Goal: Task Accomplishment & Management: Complete application form

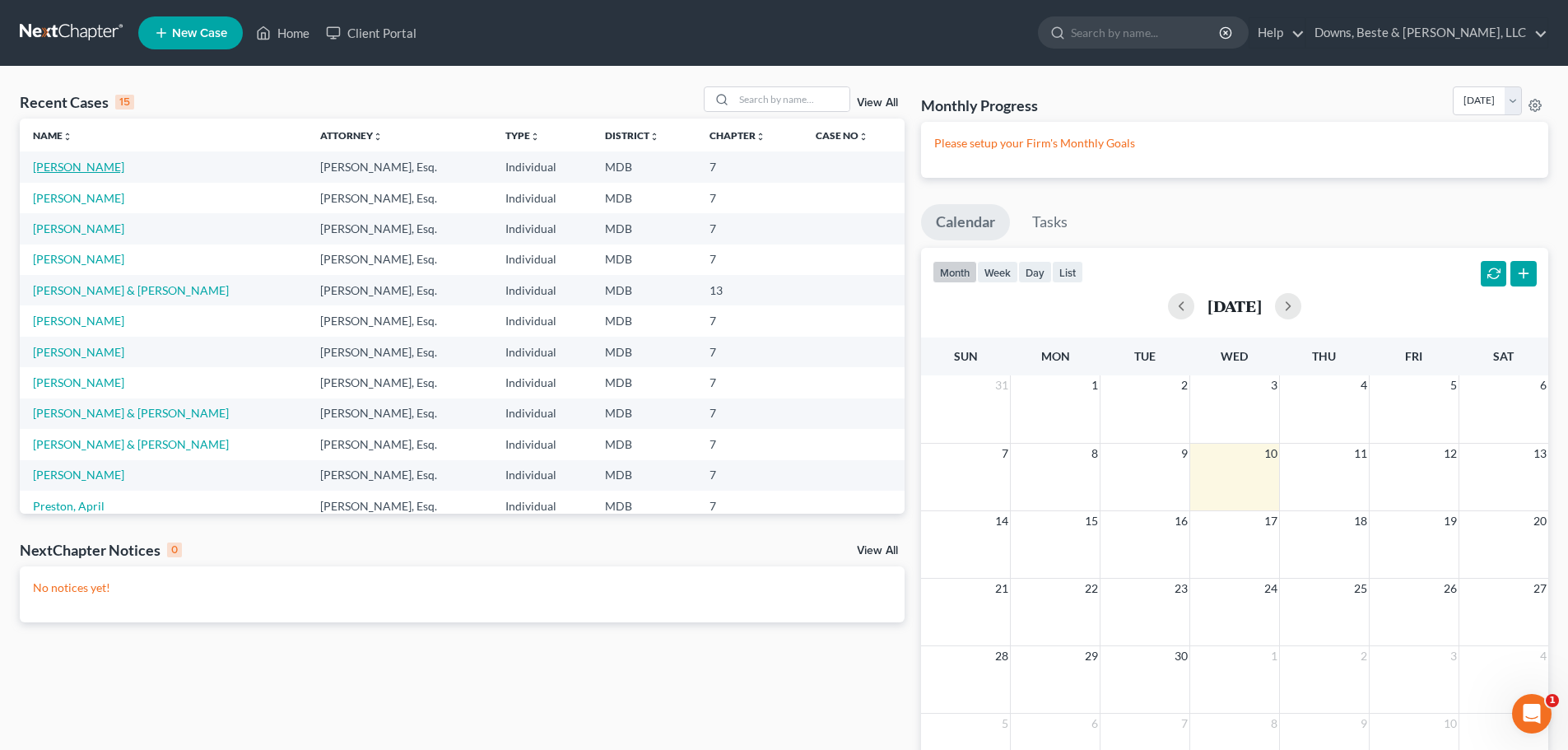
click at [85, 168] on link "[PERSON_NAME]" at bounding box center [78, 167] width 91 height 14
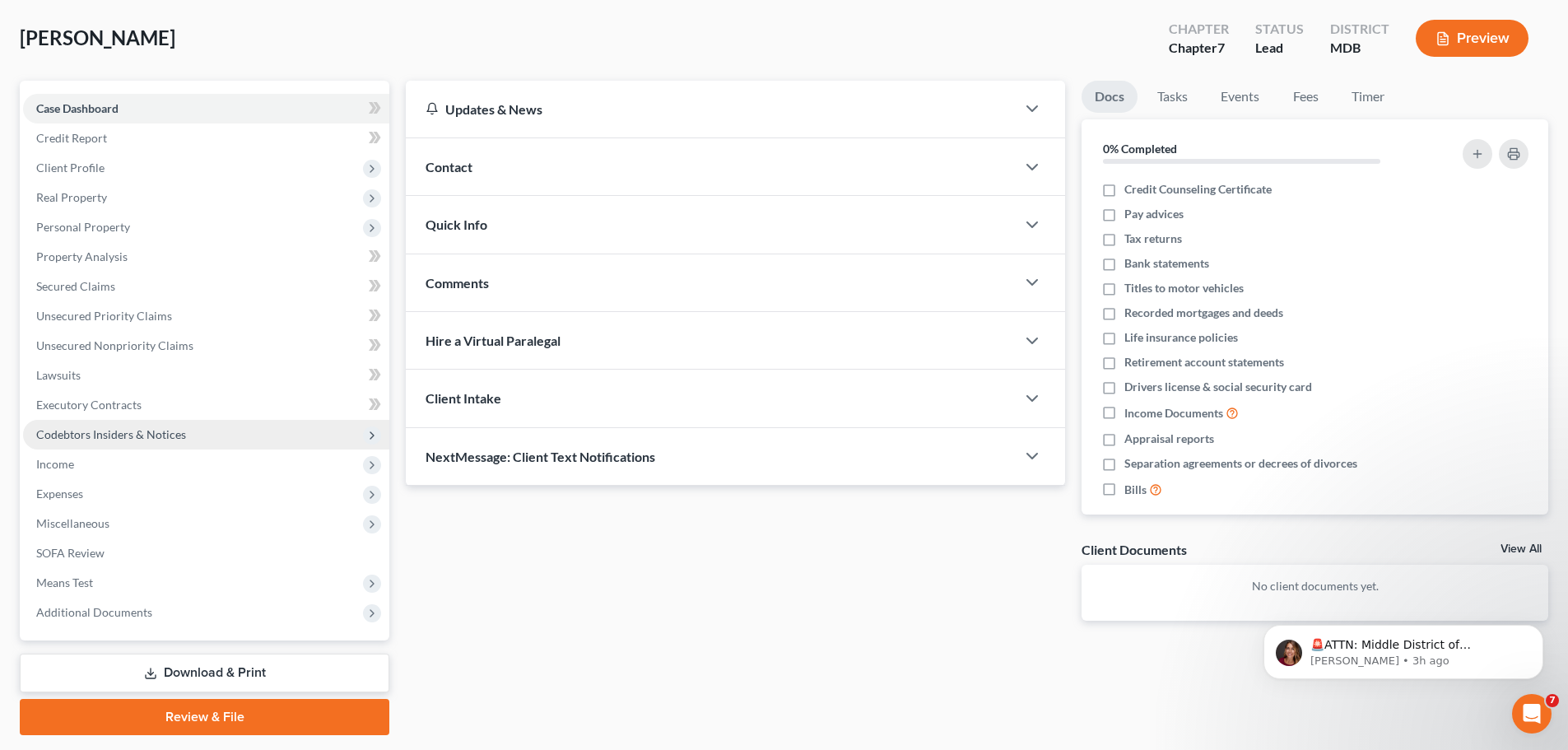
scroll to position [125, 0]
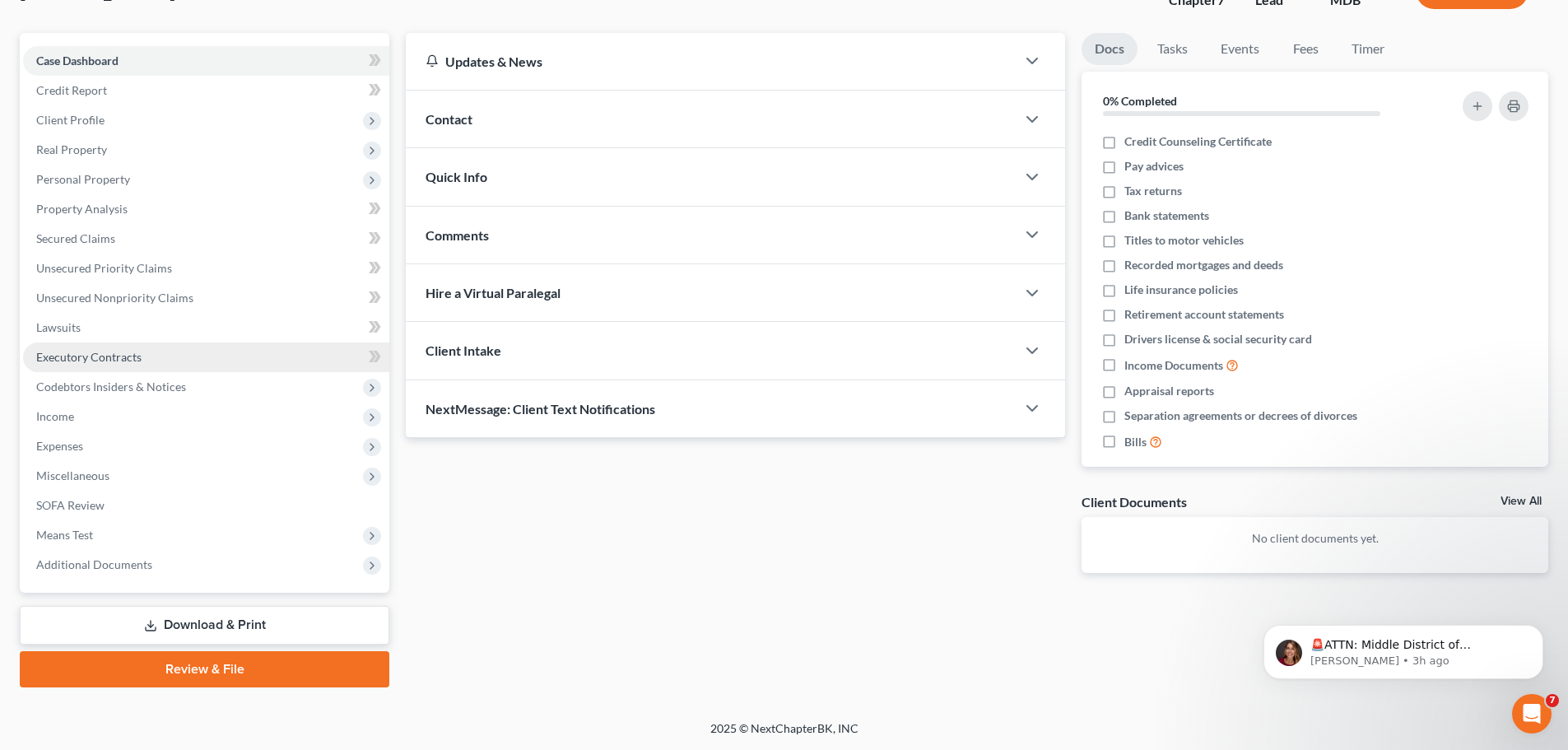
click at [95, 358] on span "Executory Contracts" at bounding box center [89, 357] width 106 height 14
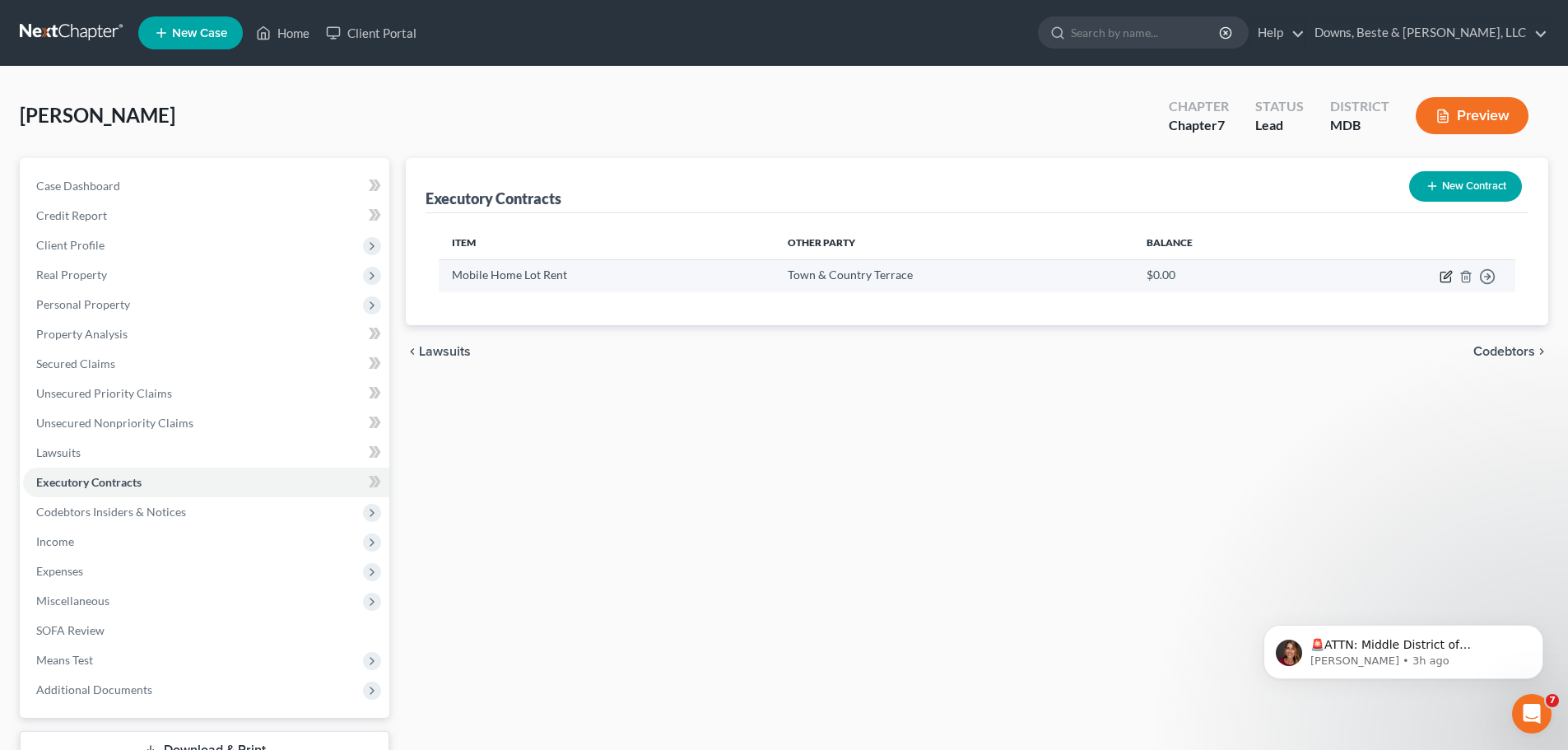
click at [1442, 277] on icon "button" at bounding box center [1446, 277] width 10 height 10
select select "3"
select select "21"
select select "3"
select select "2"
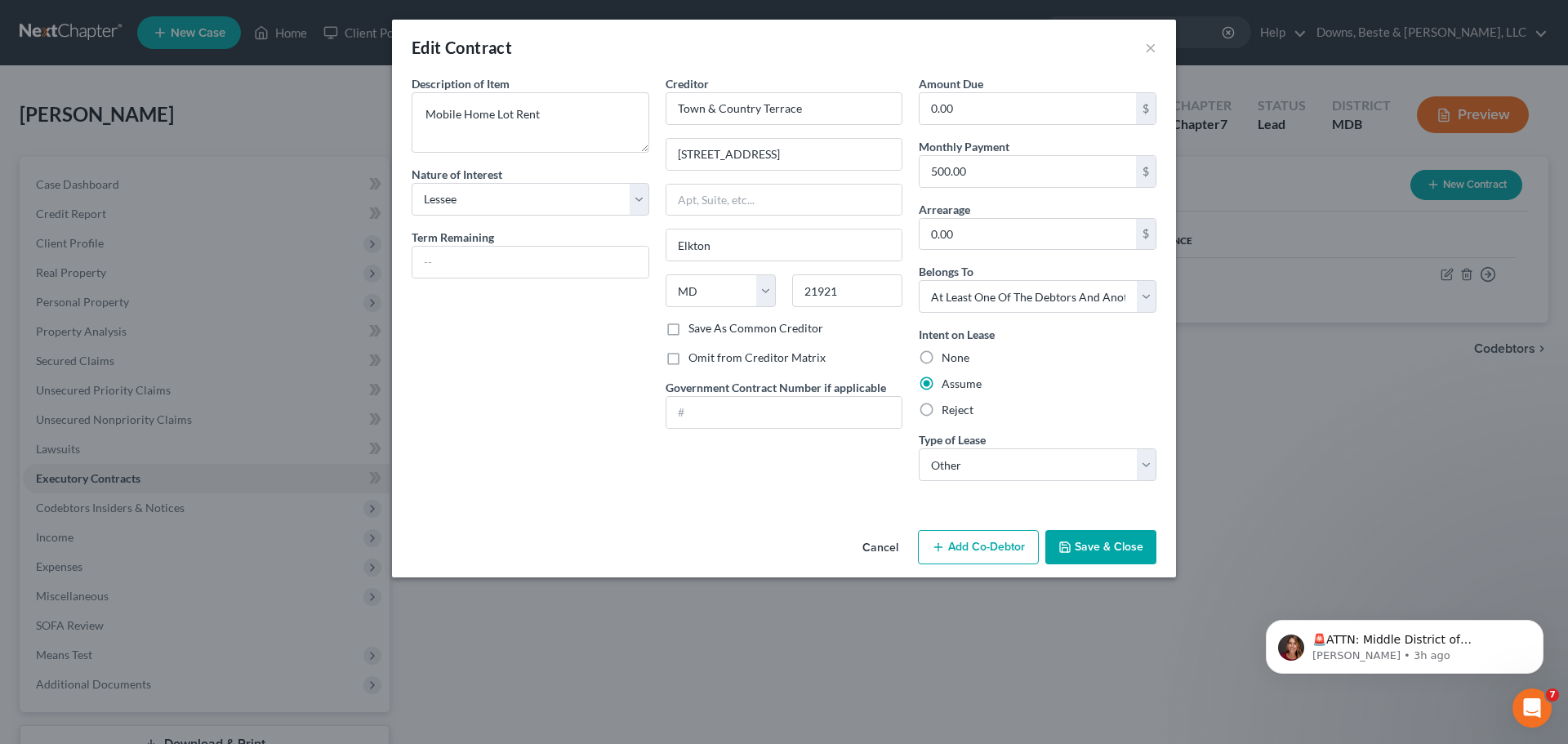
click at [982, 550] on button "Add Co-Debtor" at bounding box center [978, 547] width 121 height 34
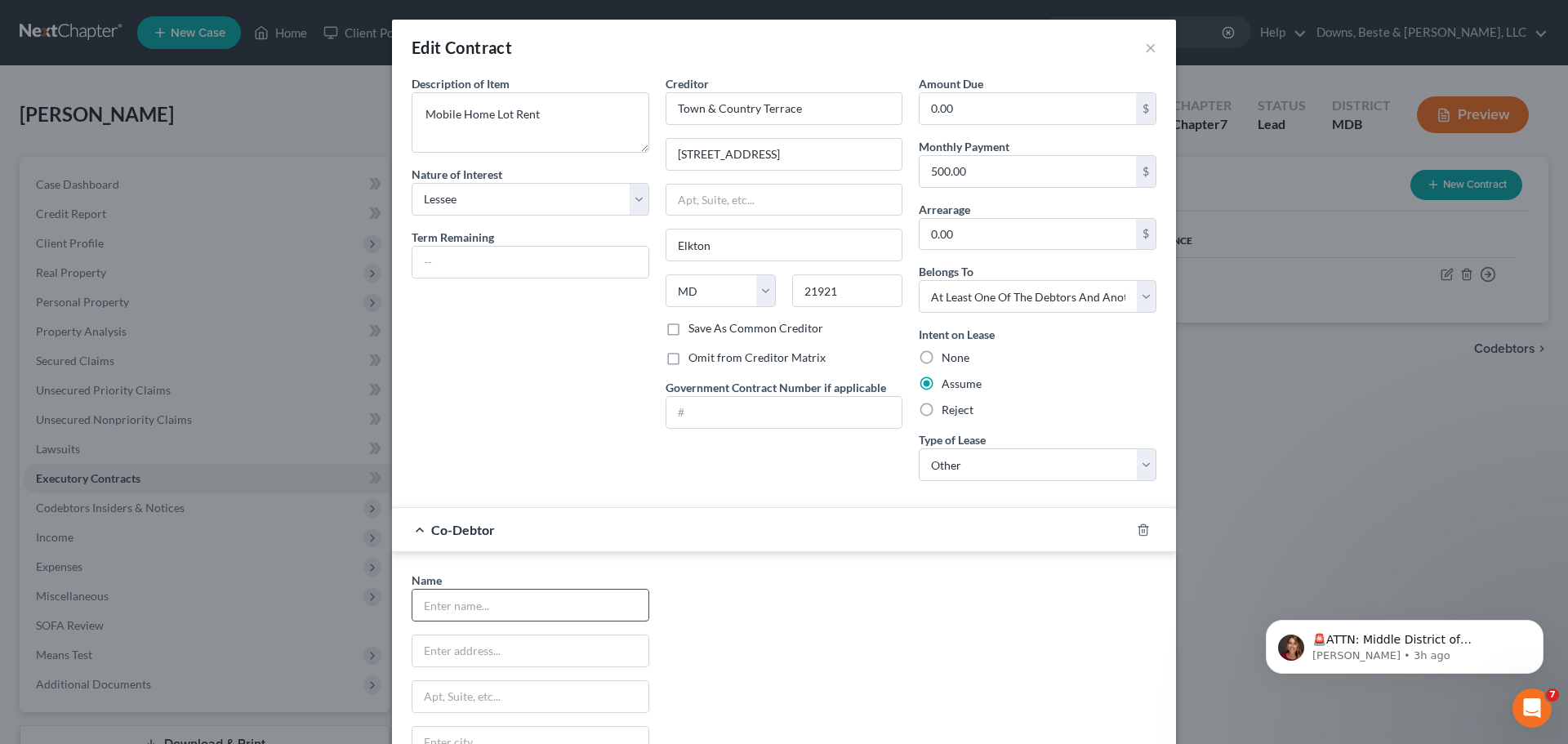
click at [438, 606] on input "text" at bounding box center [530, 605] width 236 height 31
paste input "[PERSON_NAME]"
type input "[PERSON_NAME]"
click at [72, 247] on div "Edit Contract × Description of non-residential real property * Description of I…" at bounding box center [784, 372] width 1568 height 744
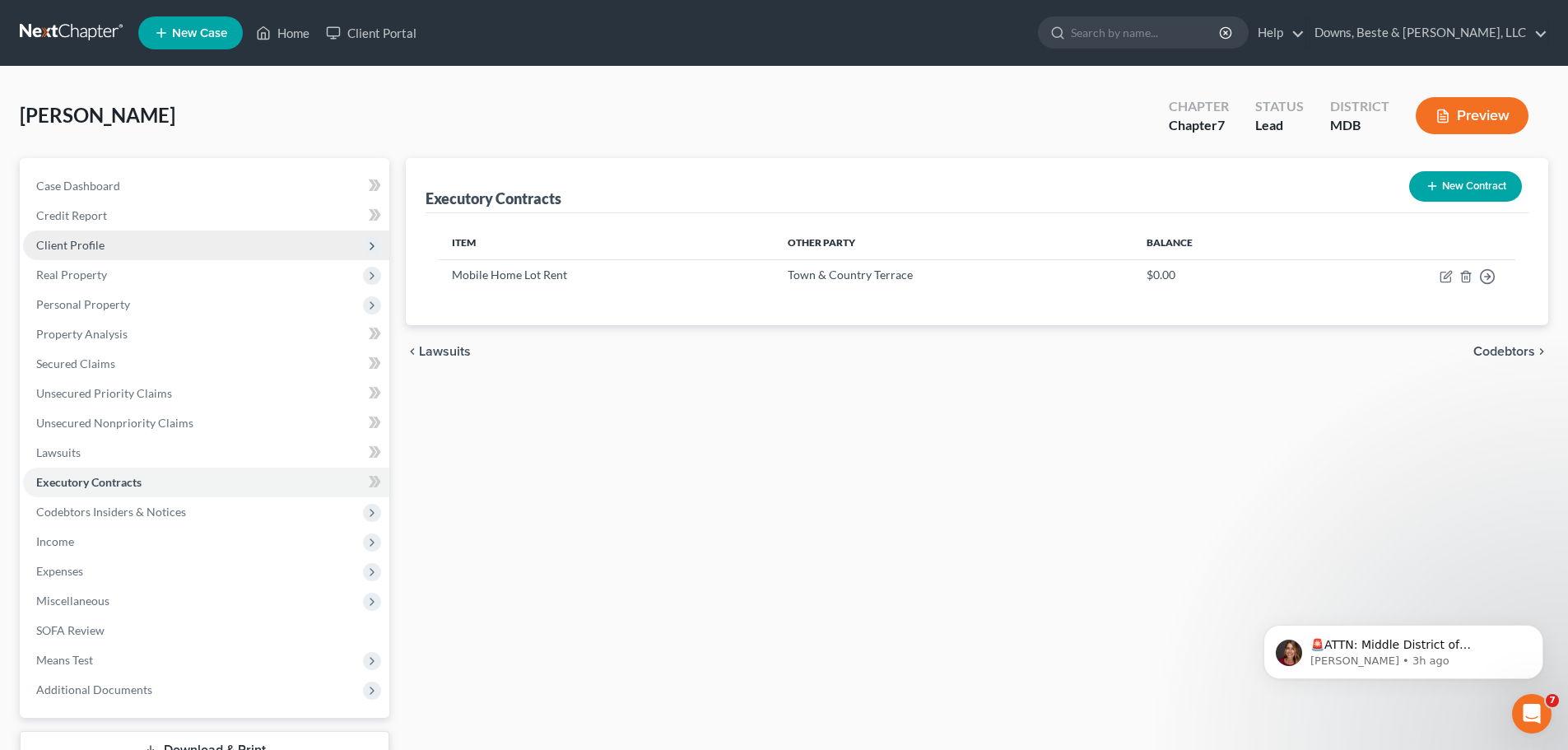
click at [72, 248] on span "Client Profile" at bounding box center [71, 245] width 69 height 14
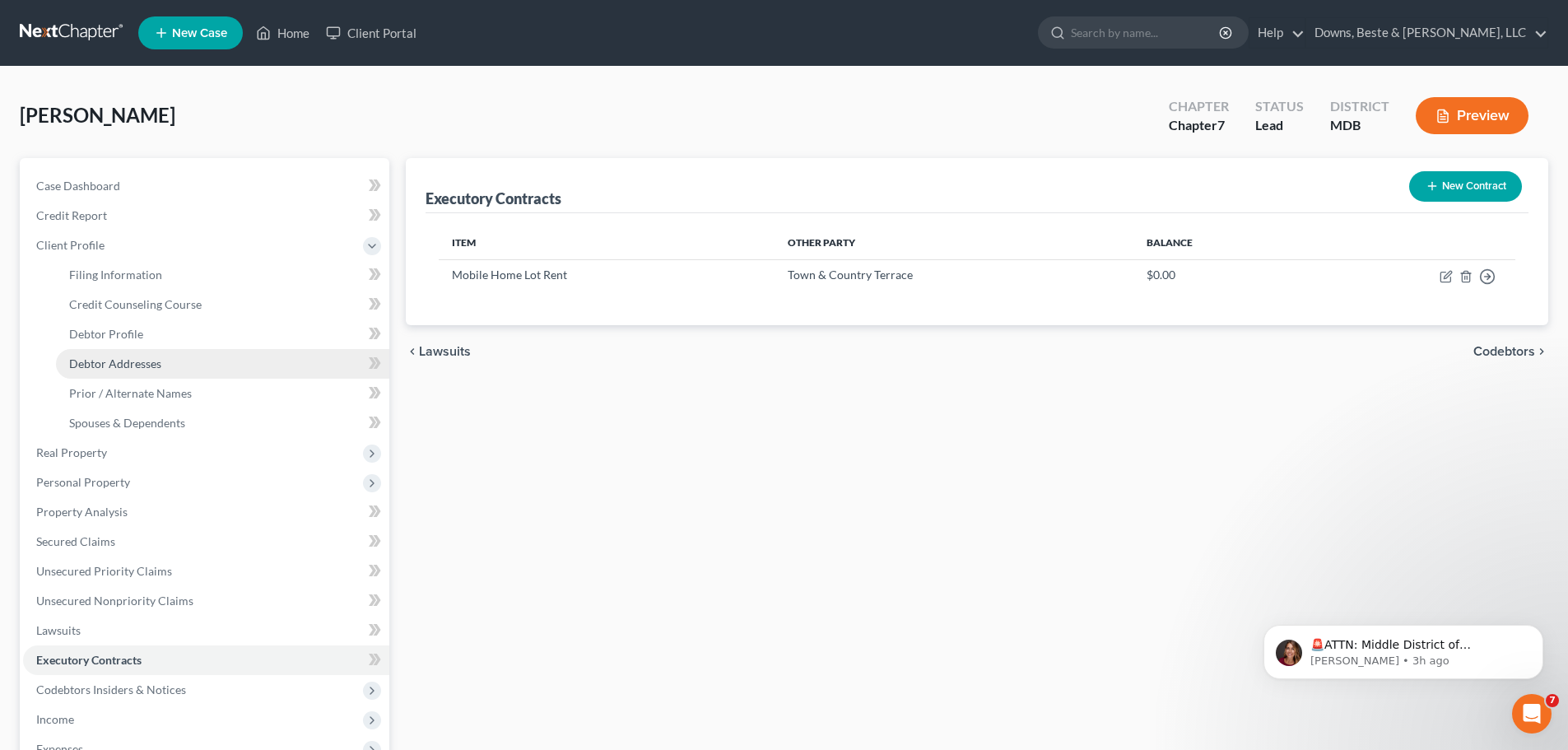
click at [128, 361] on span "Debtor Addresses" at bounding box center [116, 364] width 92 height 14
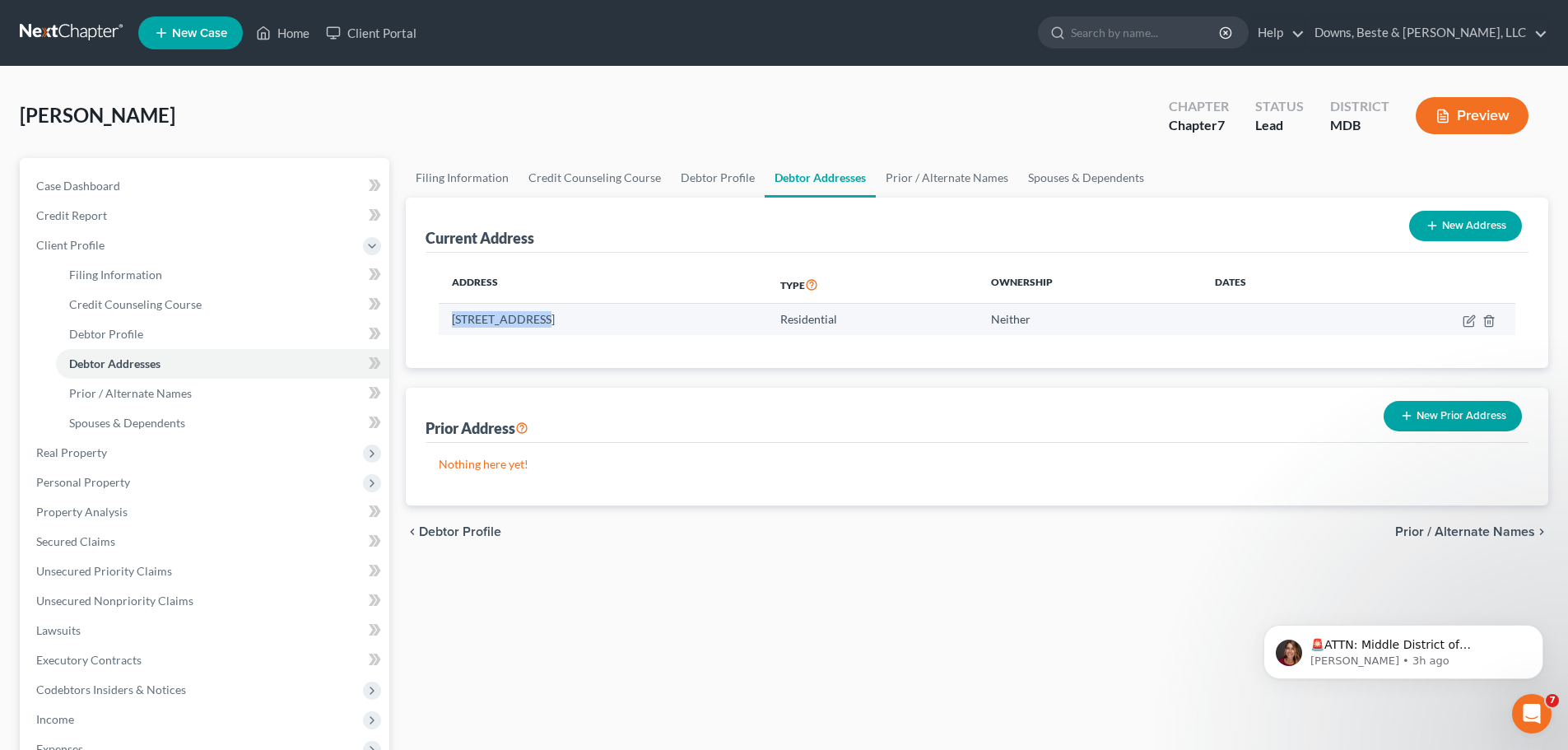
drag, startPoint x: 538, startPoint y: 322, endPoint x: 449, endPoint y: 322, distance: 89.0
click at [449, 322] on td "[STREET_ADDRESS]" at bounding box center [603, 320] width 328 height 31
copy td "30 Seminary Lan"
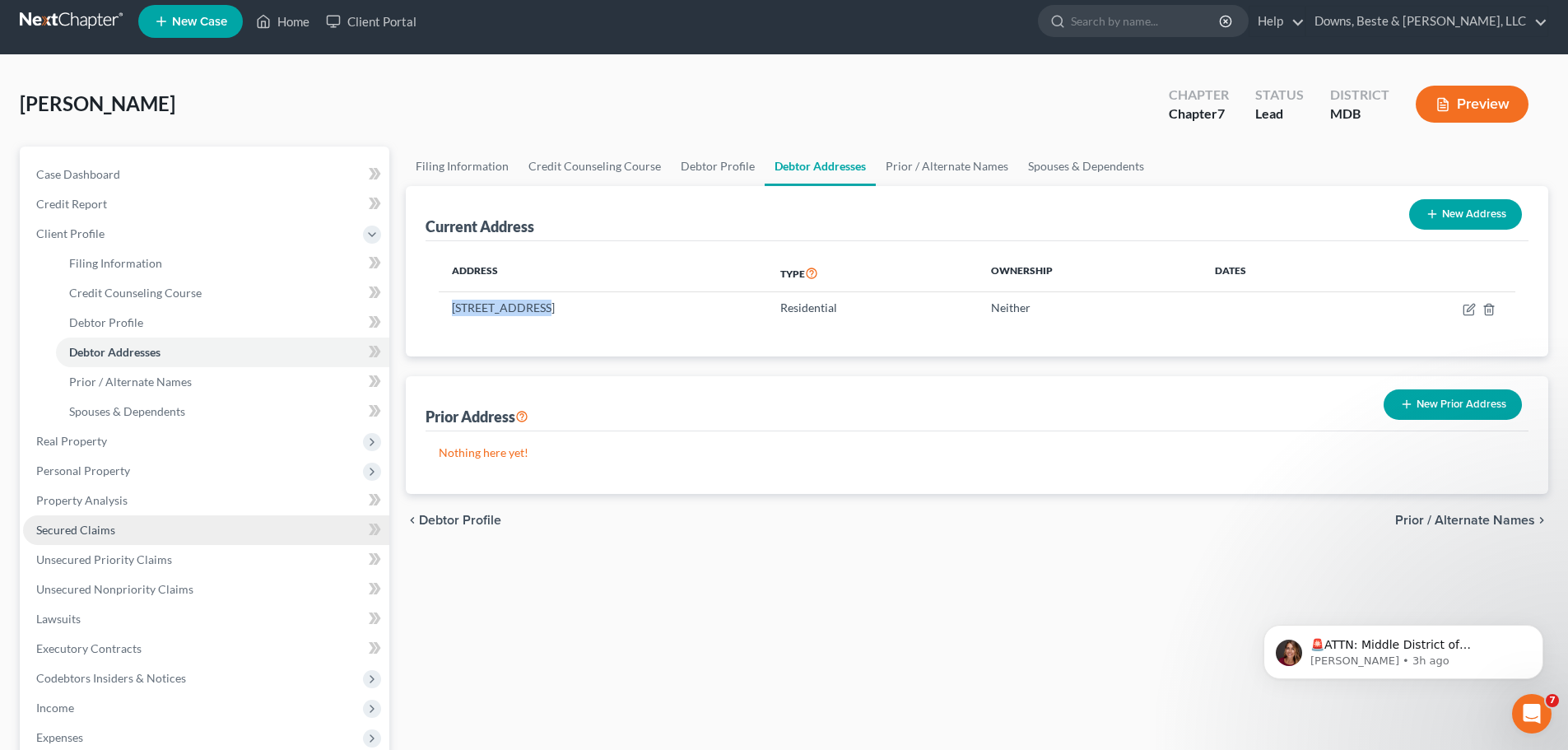
scroll to position [247, 0]
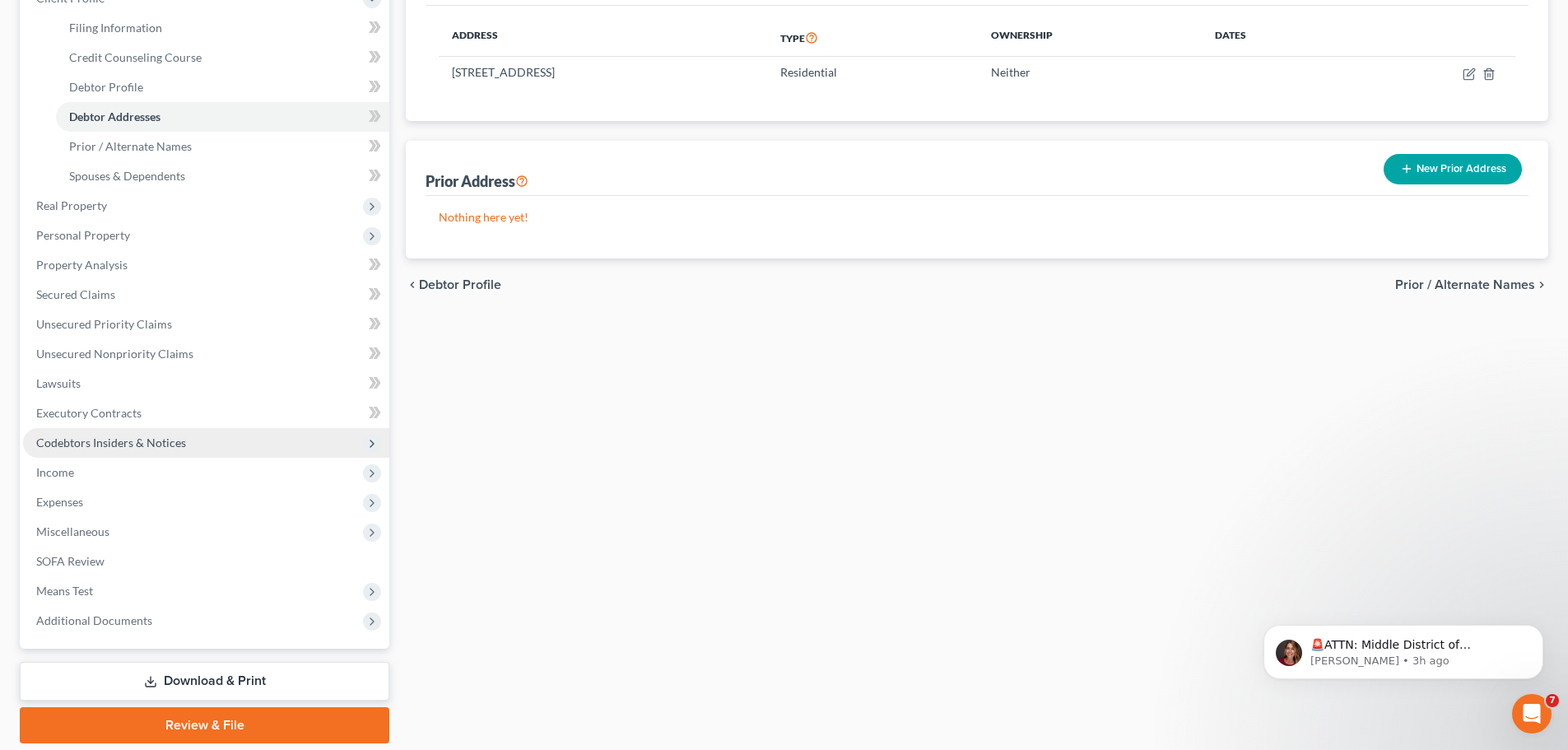
click at [86, 446] on span "Codebtors Insiders & Notices" at bounding box center [111, 442] width 150 height 14
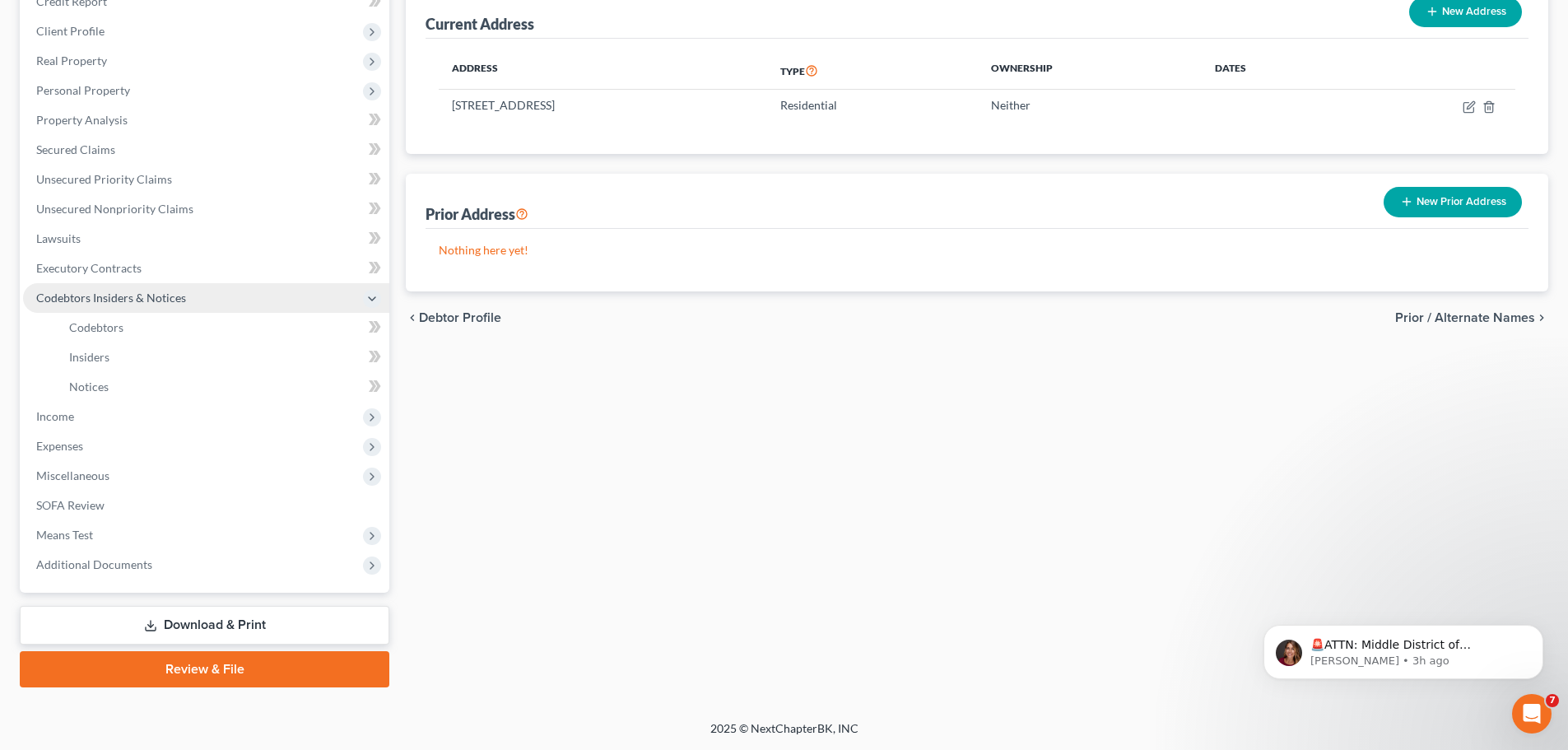
scroll to position [214, 0]
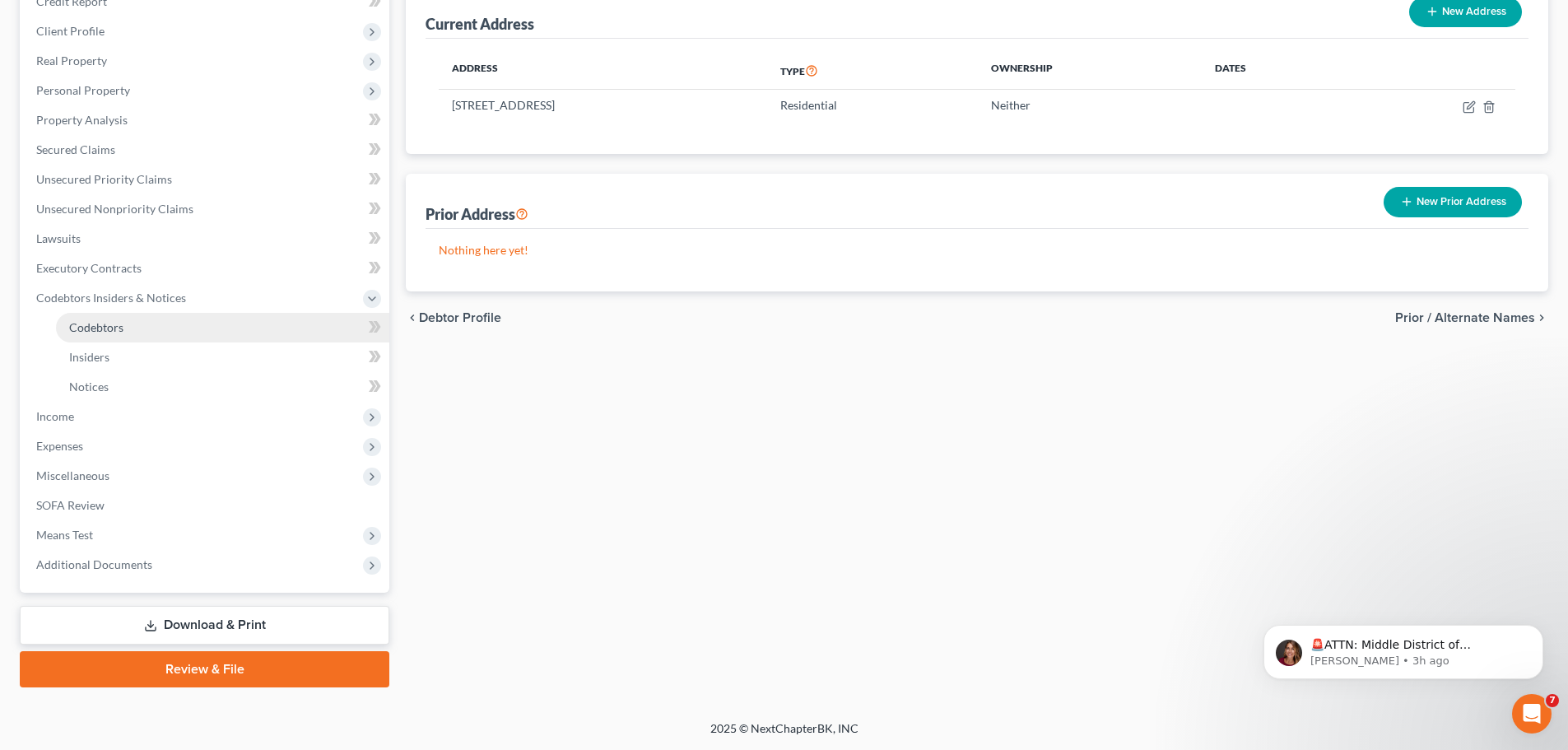
click at [114, 328] on span "Codebtors" at bounding box center [96, 327] width 54 height 14
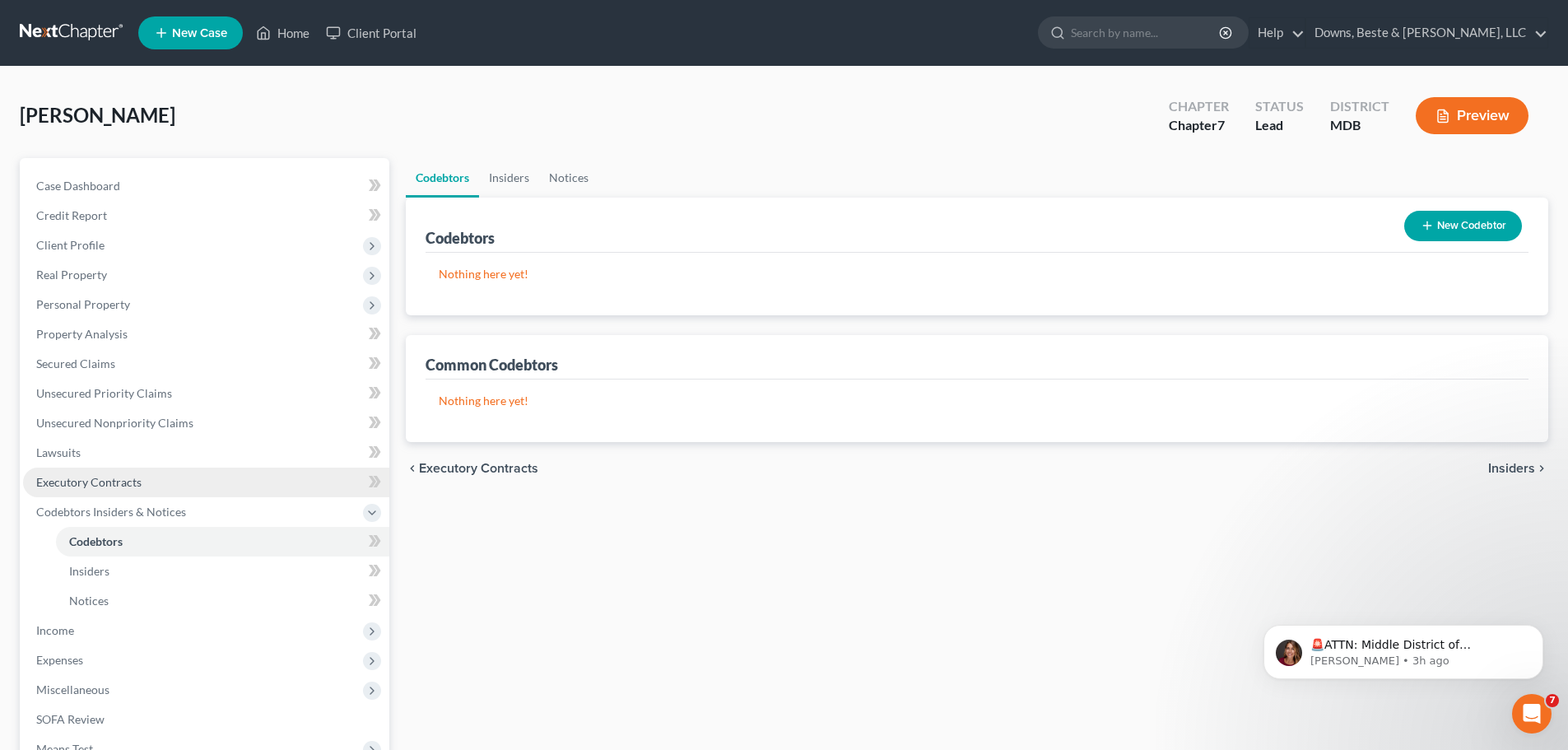
click at [92, 480] on span "Executory Contracts" at bounding box center [89, 482] width 106 height 14
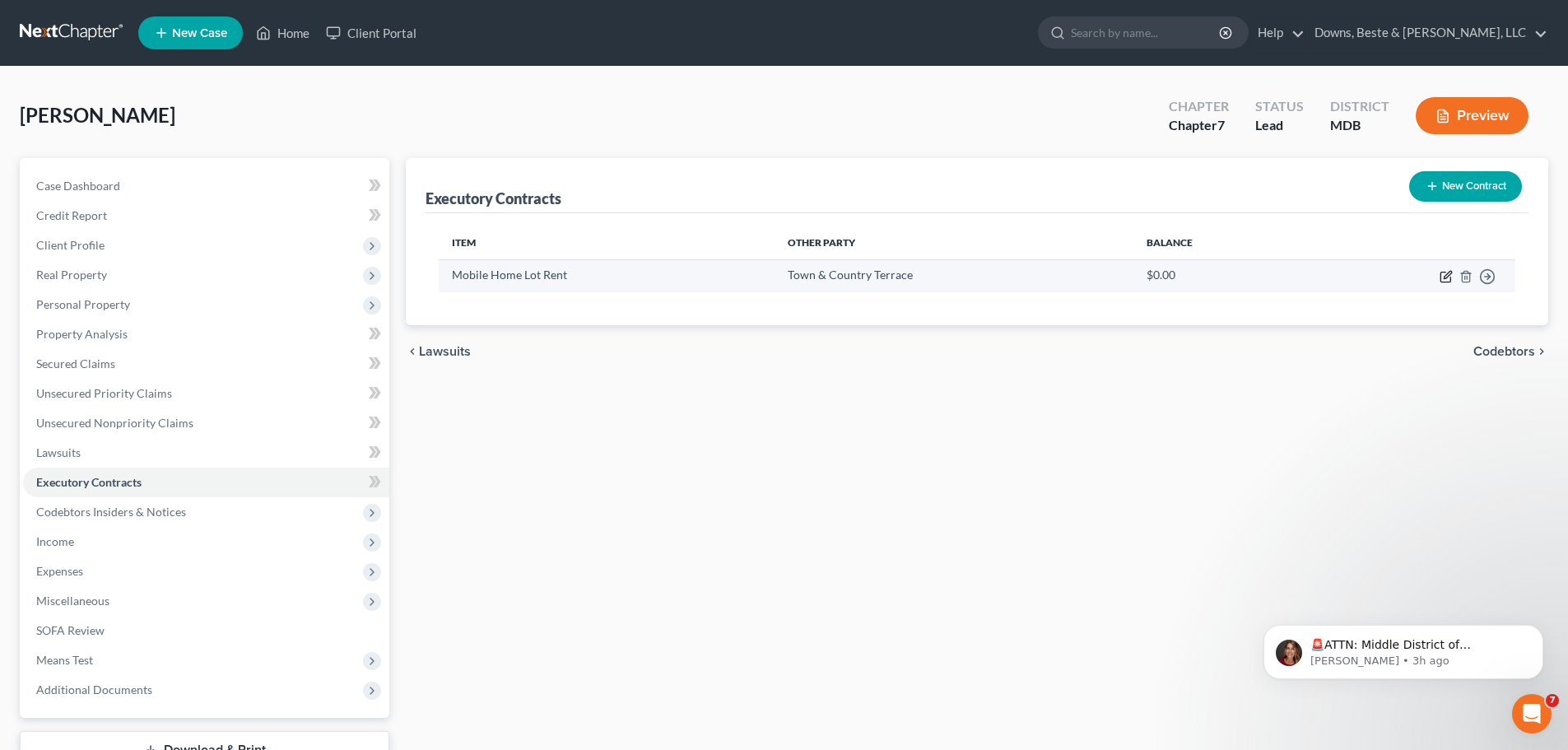
click at [1442, 275] on icon "button" at bounding box center [1446, 277] width 10 height 10
select select "3"
select select "21"
select select "3"
select select "2"
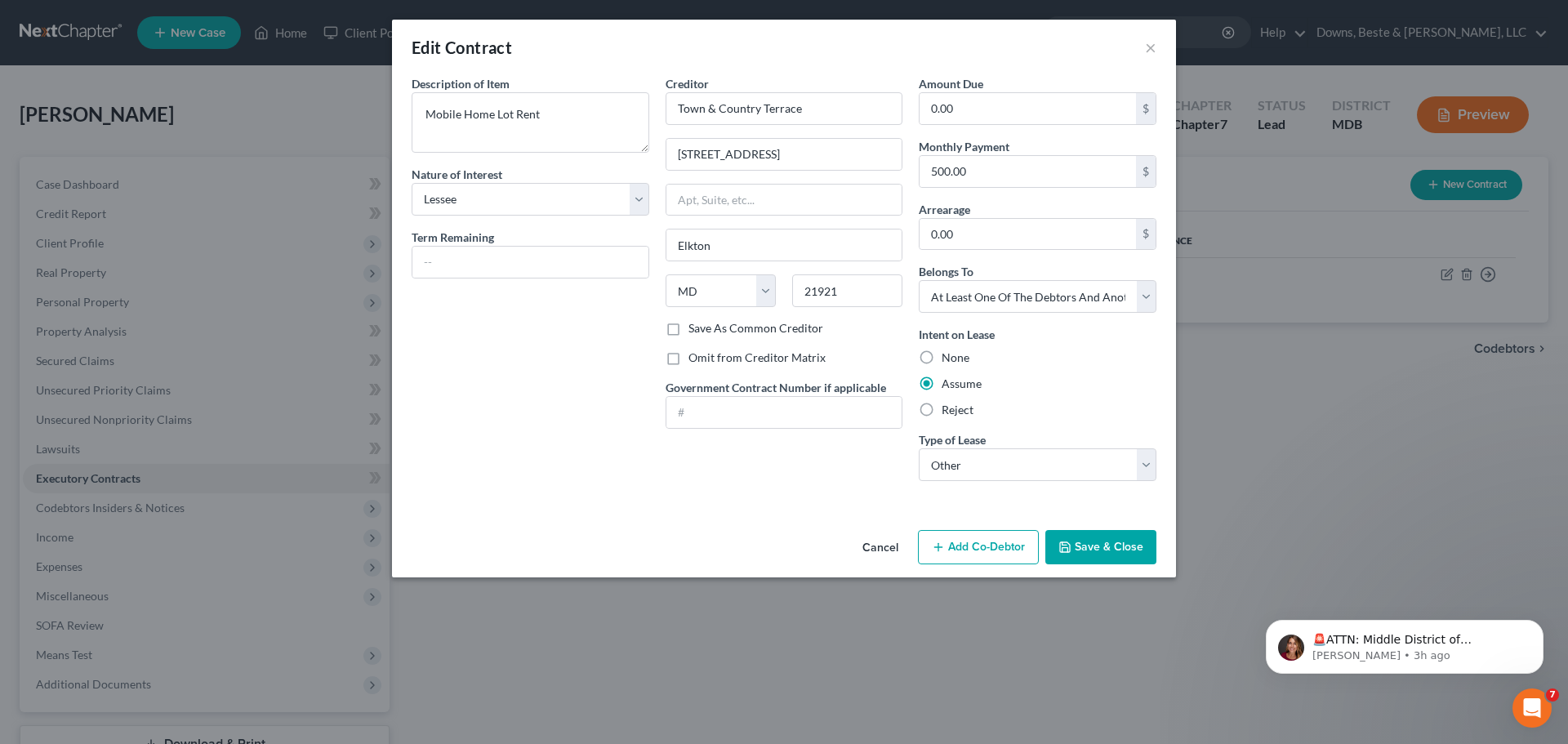
click at [969, 554] on button "Add Co-Debtor" at bounding box center [978, 547] width 121 height 34
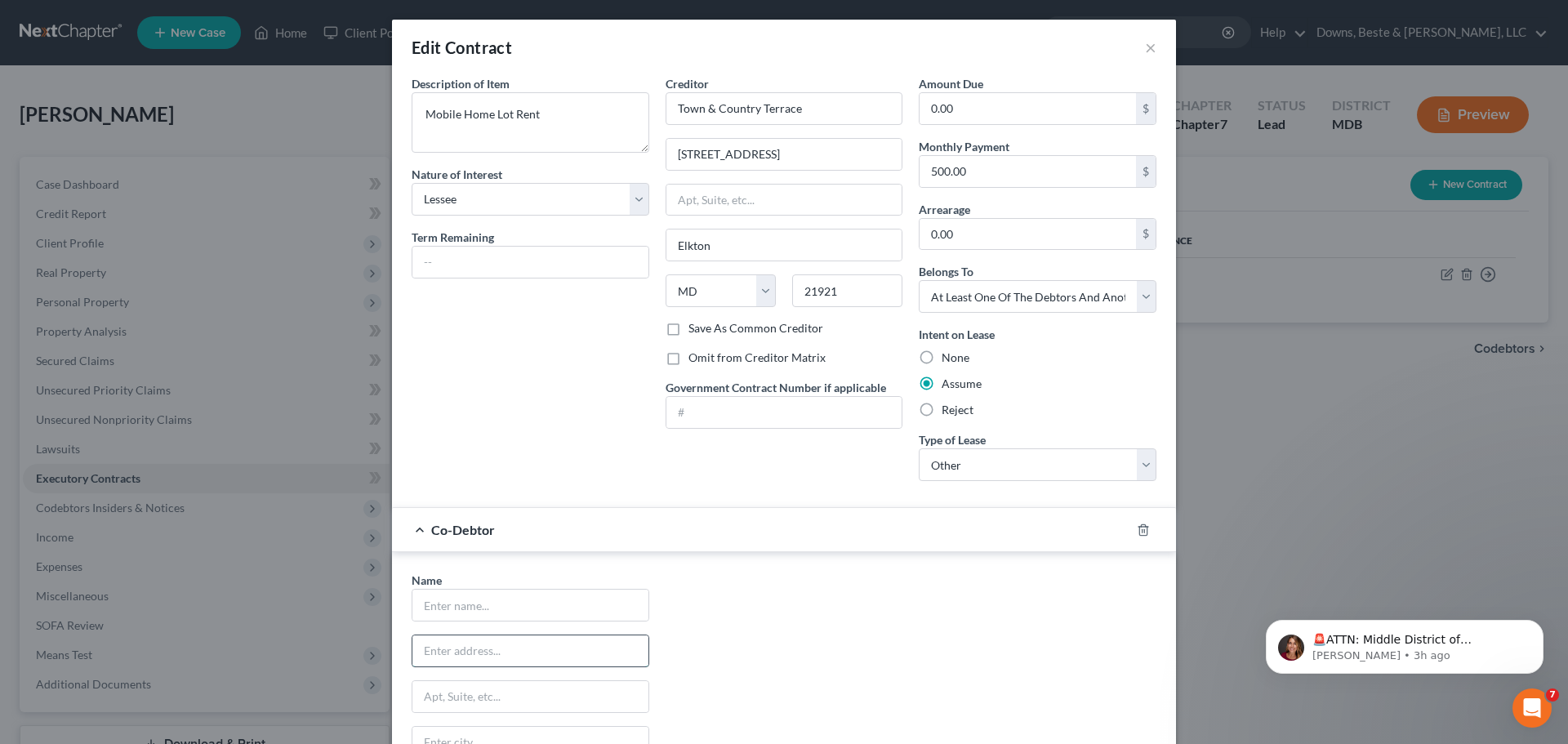
click at [426, 648] on input "text" at bounding box center [530, 651] width 236 height 31
paste input "30 Seminary Lan"
type input "30 Seminary Lan"
click at [436, 612] on input "text" at bounding box center [530, 605] width 236 height 31
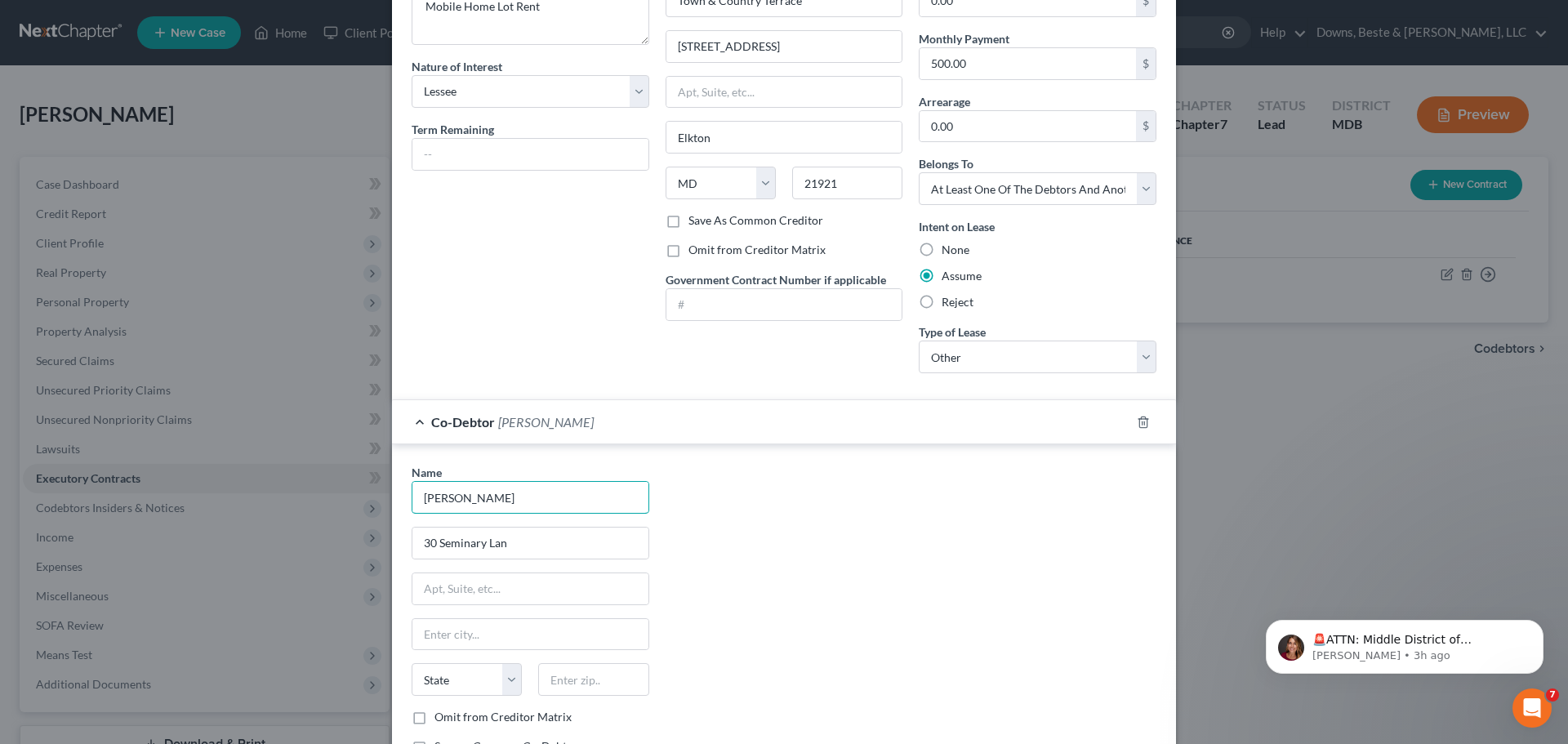
scroll to position [163, 0]
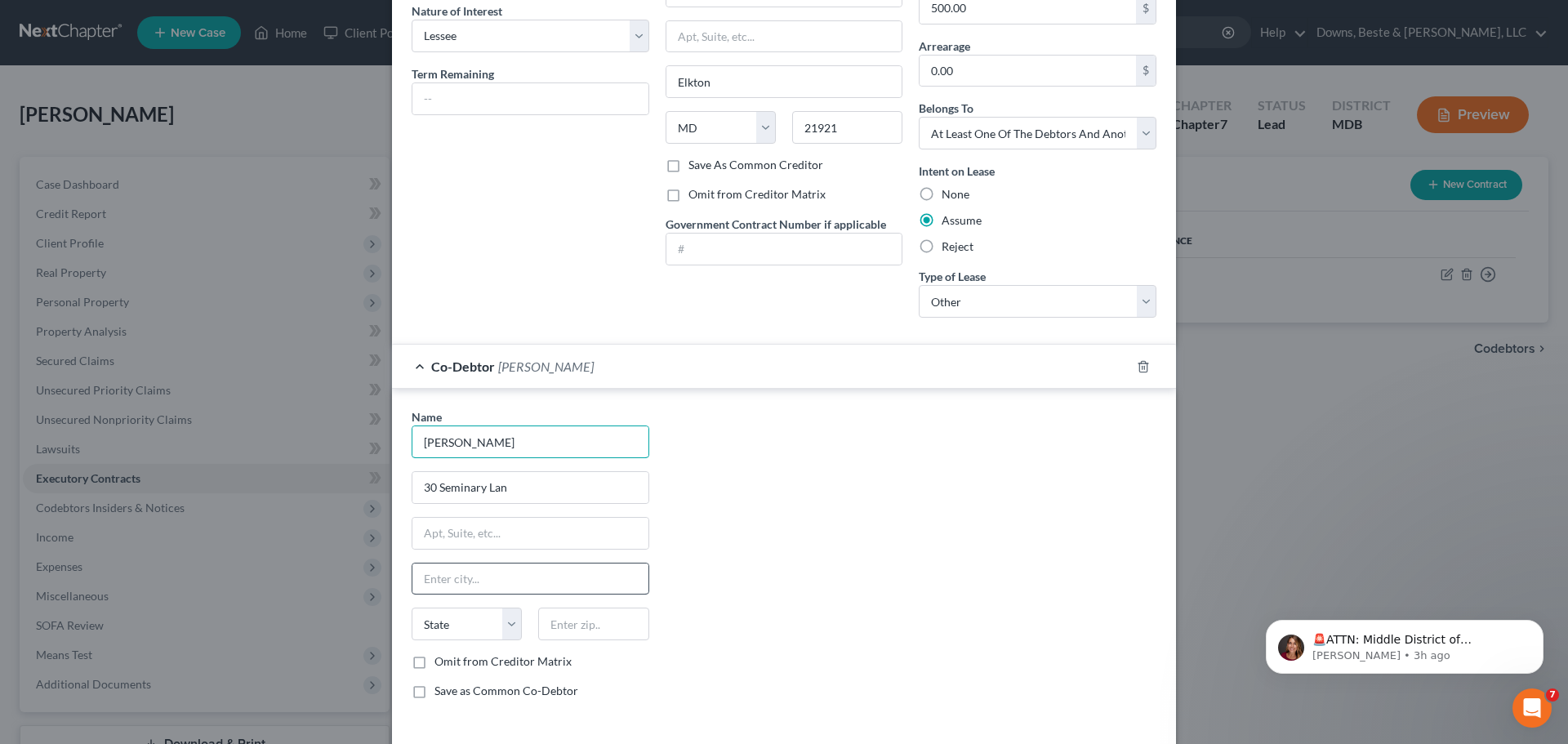
type input "[PERSON_NAME]"
drag, startPoint x: 435, startPoint y: 579, endPoint x: 426, endPoint y: 579, distance: 9.0
click at [435, 579] on input "text" at bounding box center [530, 580] width 236 height 31
type input "Elkton"
click at [433, 619] on select "State [US_STATE] AK AR AZ CA CO CT DE DC [GEOGRAPHIC_DATA] [GEOGRAPHIC_DATA] GU…" at bounding box center [466, 624] width 110 height 33
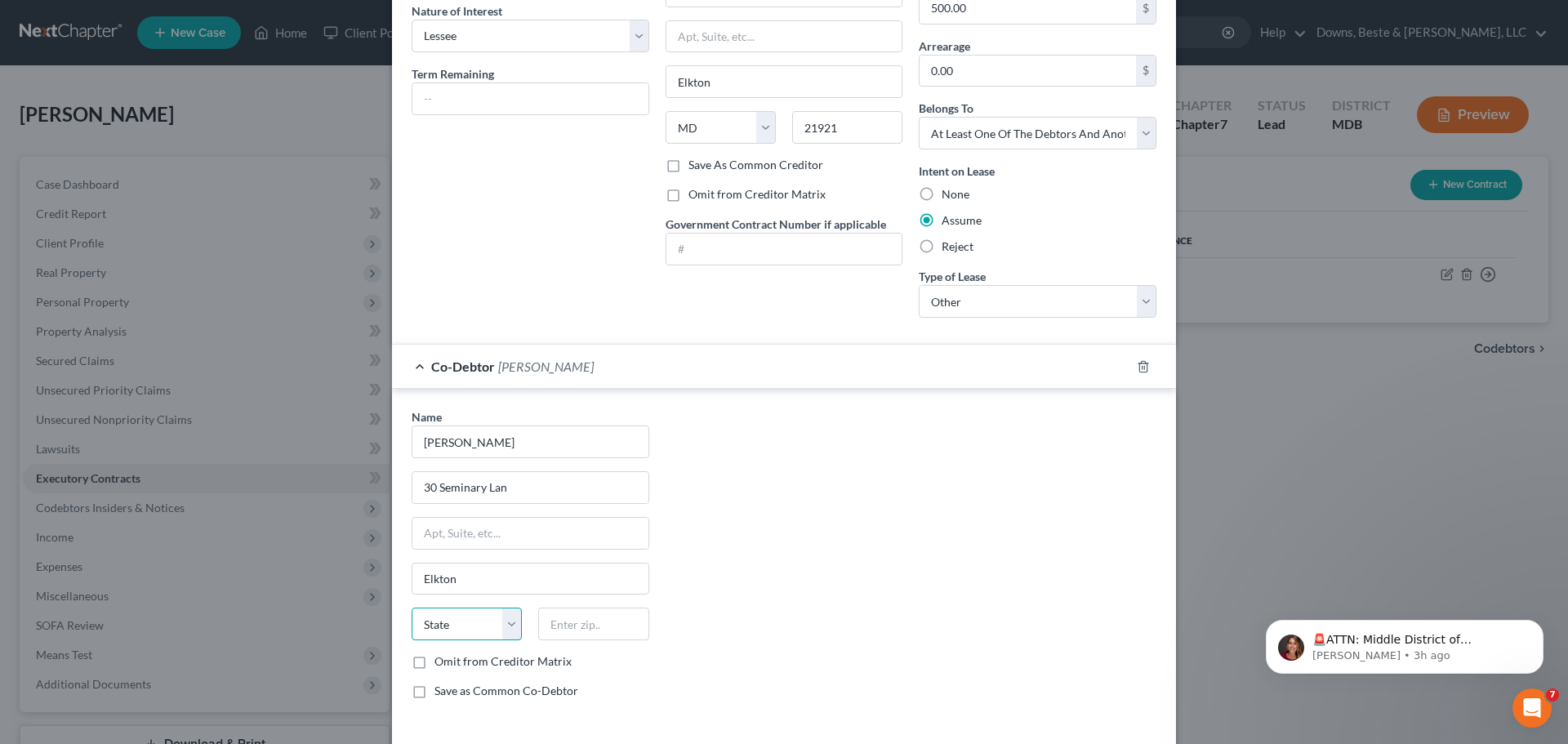
select select "21"
click at [411, 608] on select "State [US_STATE] AK AR AZ CA CO CT DE DC [GEOGRAPHIC_DATA] [GEOGRAPHIC_DATA] GU…" at bounding box center [466, 624] width 110 height 33
click at [559, 631] on input "text" at bounding box center [593, 624] width 110 height 33
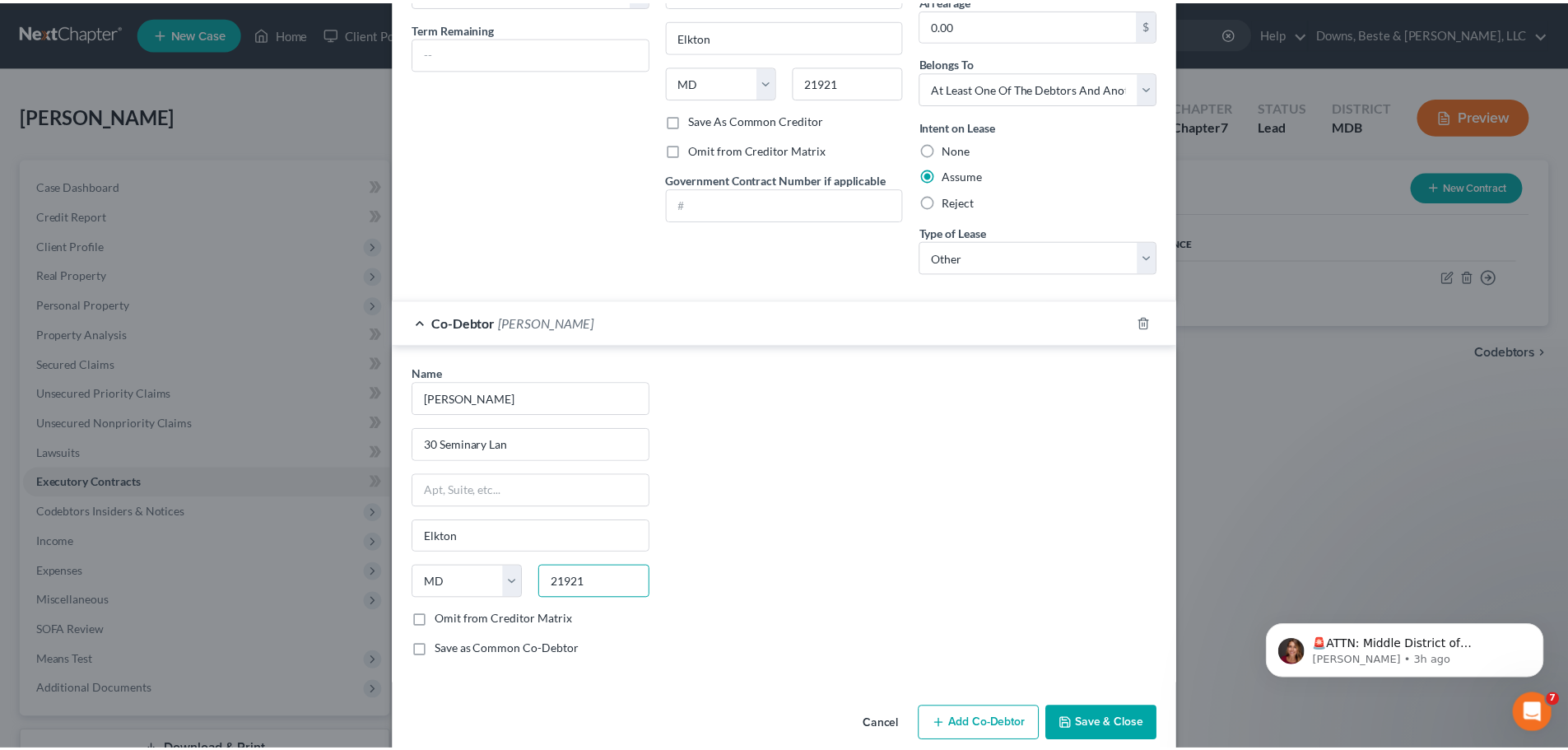
scroll to position [236, 0]
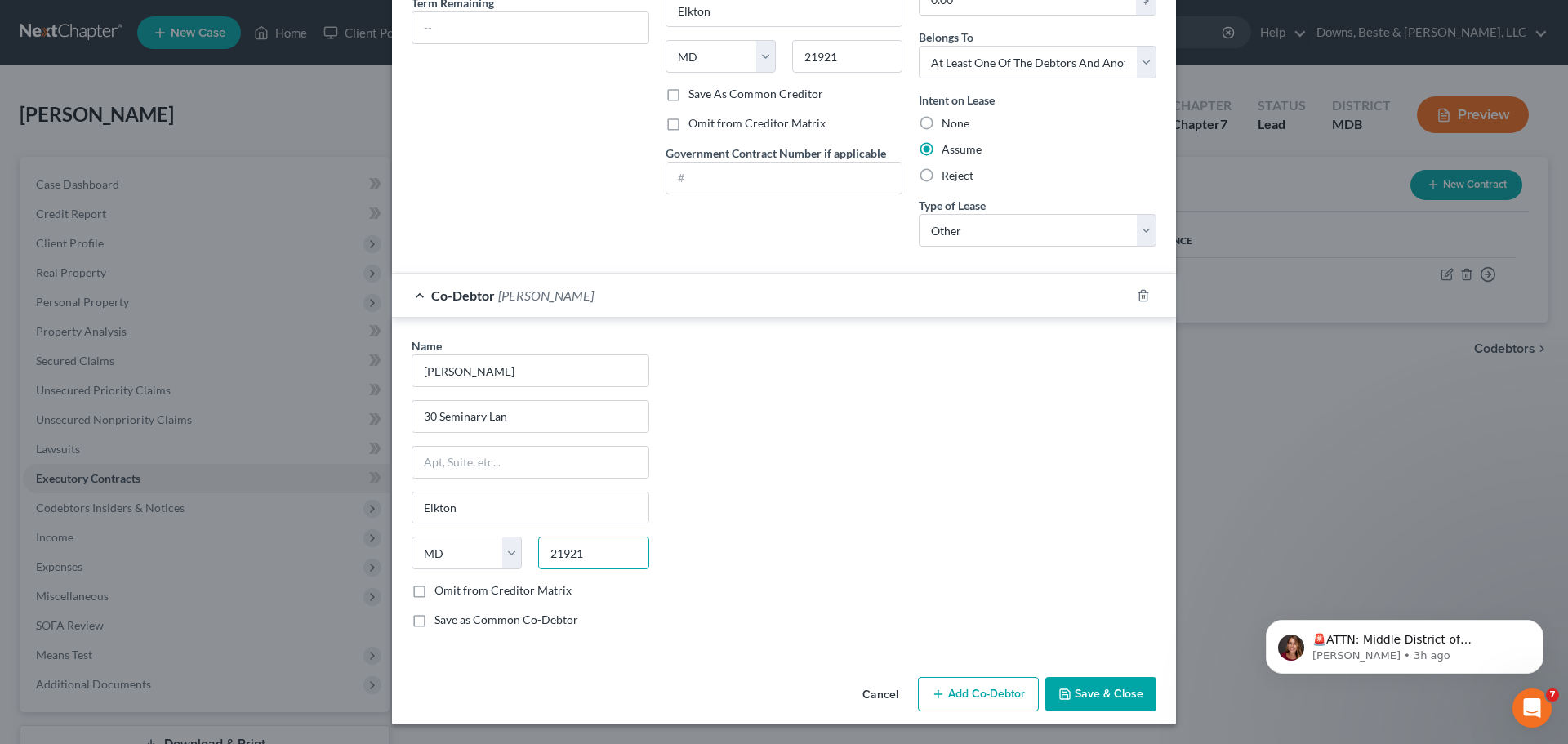
type input "21921"
click at [1082, 692] on button "Save & Close" at bounding box center [1100, 693] width 111 height 34
